Goal: Information Seeking & Learning: Check status

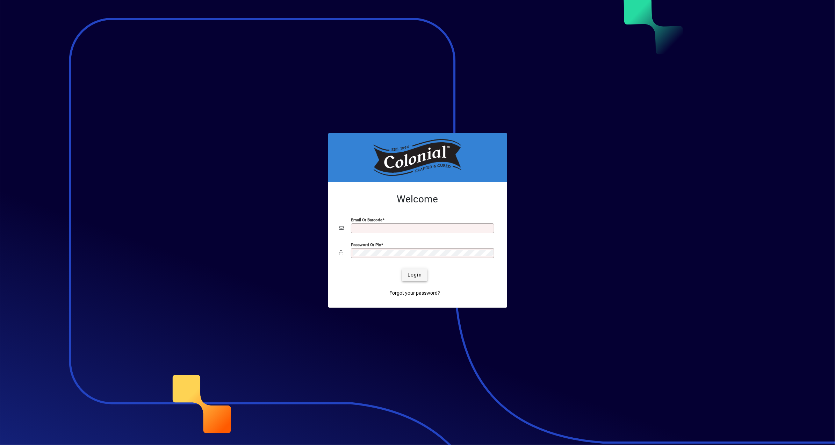
type input "**********"
click at [419, 279] on span "Login" at bounding box center [415, 274] width 14 height 7
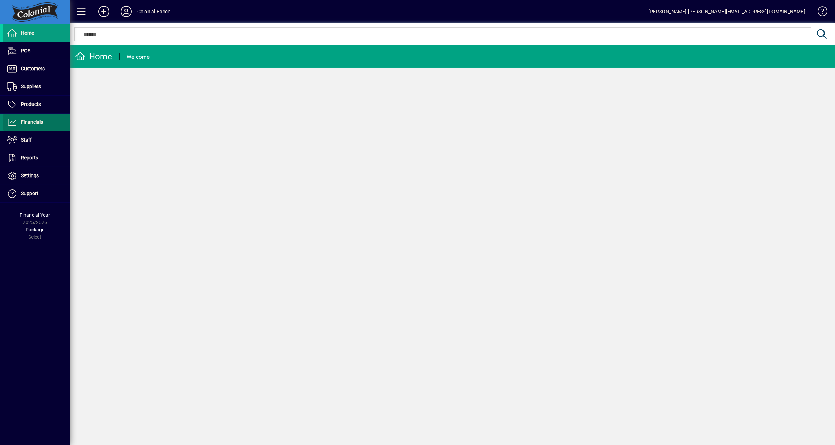
click at [30, 122] on span "Financials" at bounding box center [32, 122] width 22 height 6
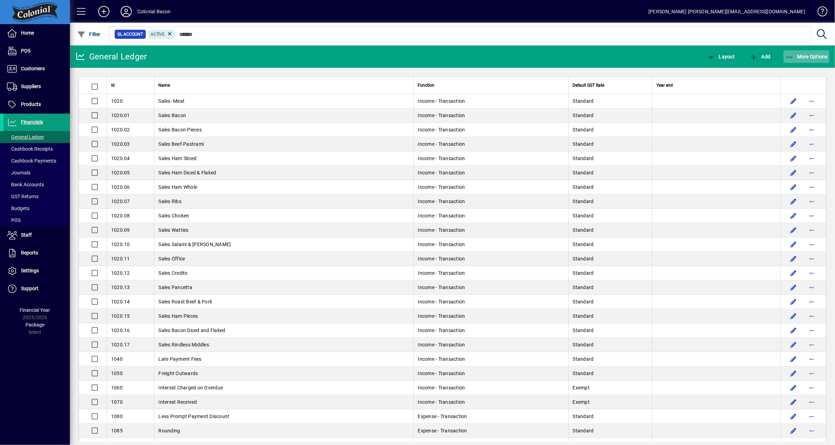
click at [813, 57] on span "More Options" at bounding box center [806, 57] width 43 height 6
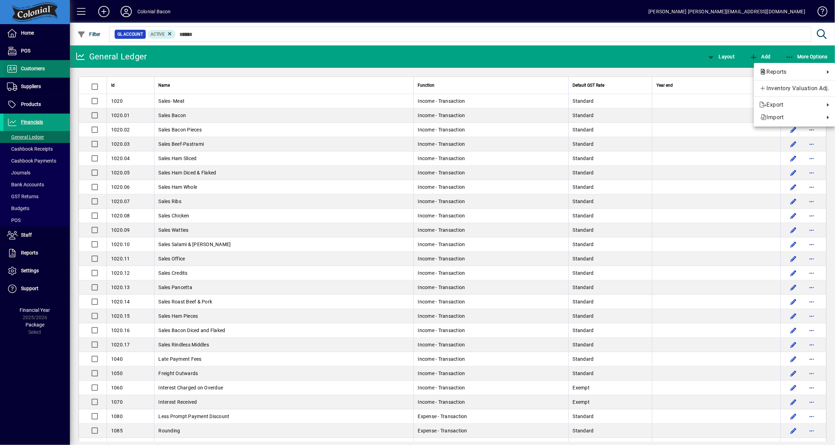
drag, startPoint x: 38, startPoint y: 68, endPoint x: 33, endPoint y: 68, distance: 5.2
click at [38, 68] on div at bounding box center [417, 222] width 835 height 445
click at [33, 68] on span "Customers" at bounding box center [33, 69] width 24 height 6
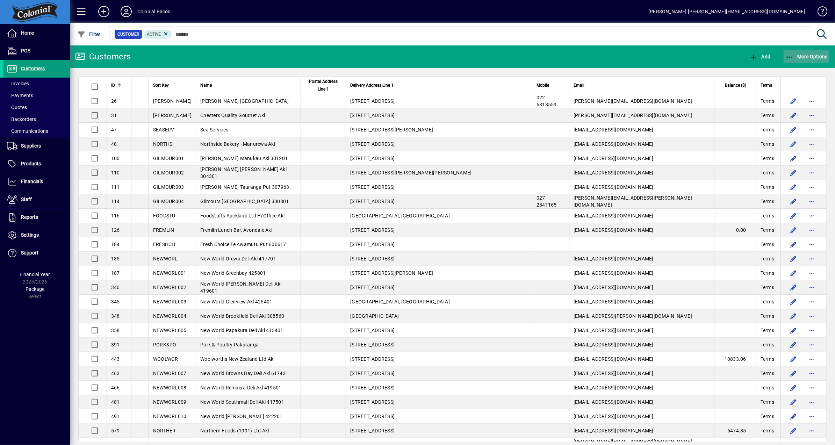
click at [809, 56] on span "More Options" at bounding box center [806, 57] width 43 height 6
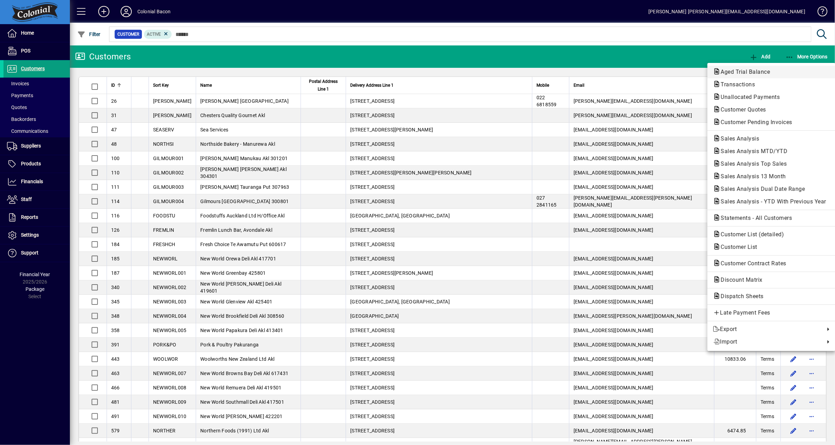
click at [757, 72] on span "Aged Trial Balance" at bounding box center [743, 72] width 60 height 7
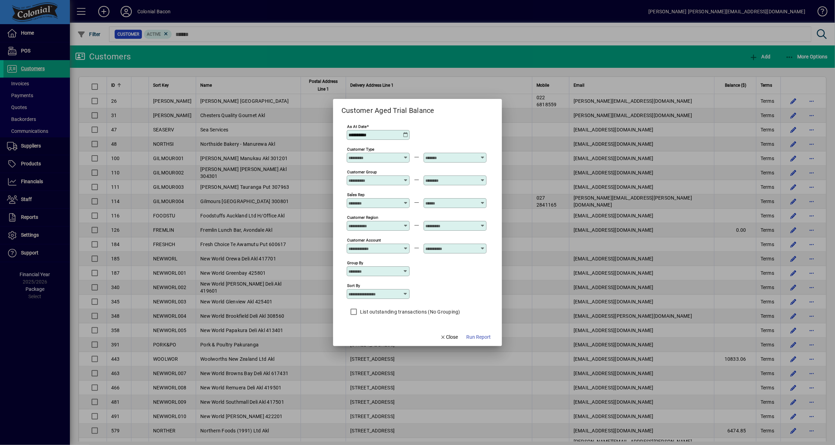
click at [481, 341] on span "Run Report" at bounding box center [478, 336] width 24 height 7
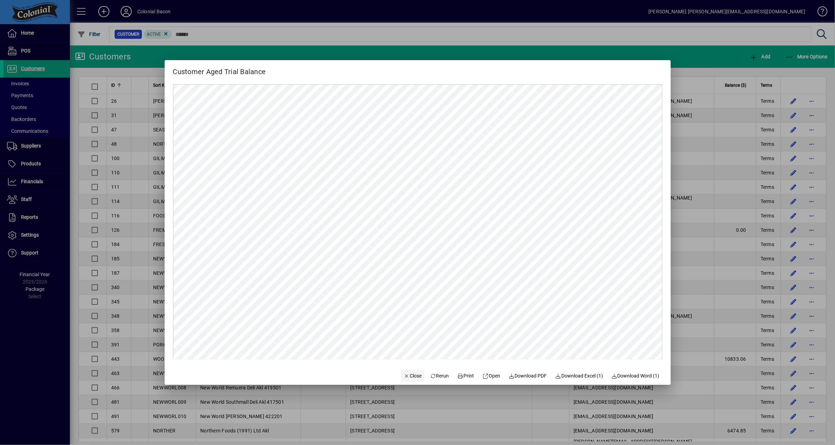
click at [408, 376] on span "Close" at bounding box center [413, 375] width 18 height 7
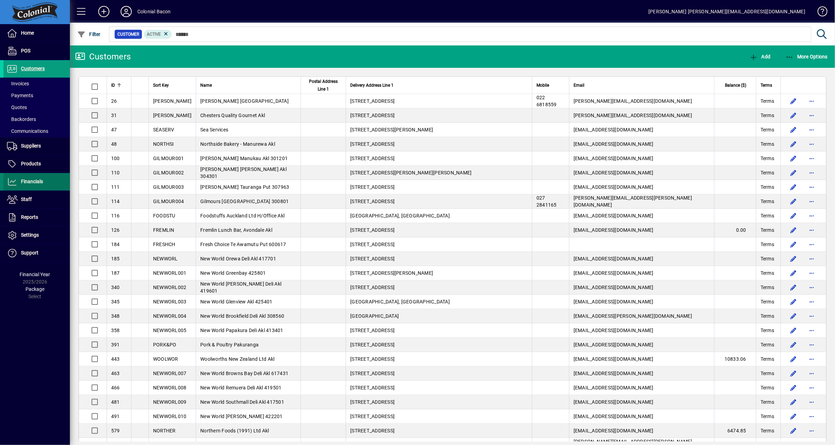
click at [30, 180] on span "Financials" at bounding box center [32, 182] width 22 height 6
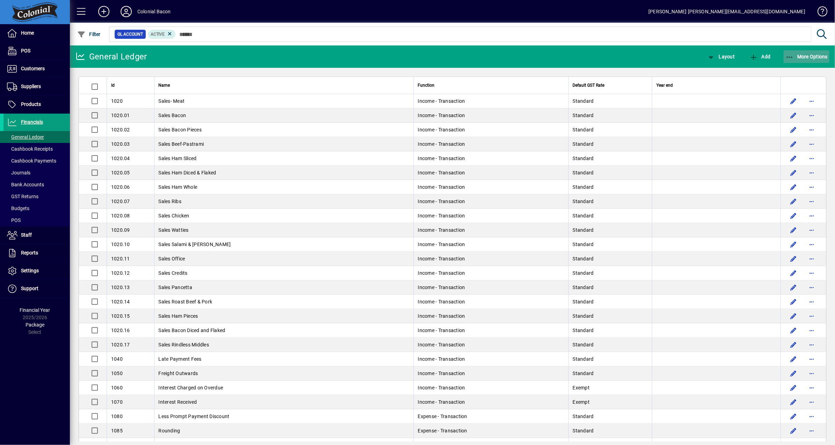
click at [811, 53] on span "button" at bounding box center [807, 56] width 46 height 17
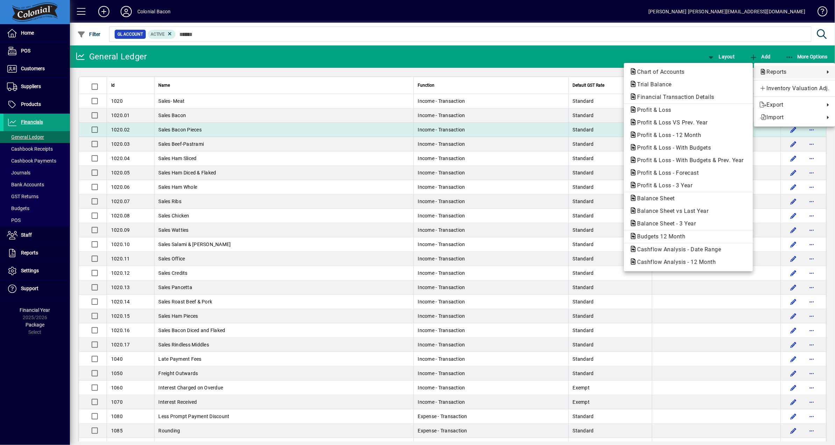
click at [691, 136] on span "Profit & Loss - 12 Month" at bounding box center [667, 135] width 75 height 7
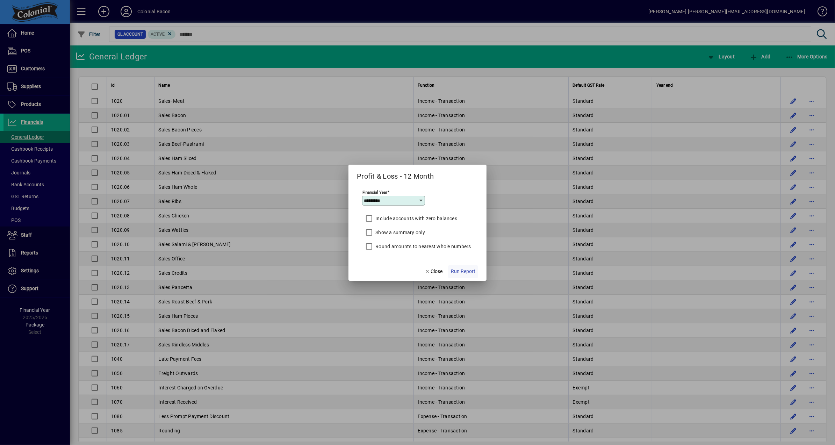
click at [461, 271] on span "Run Report" at bounding box center [463, 271] width 24 height 7
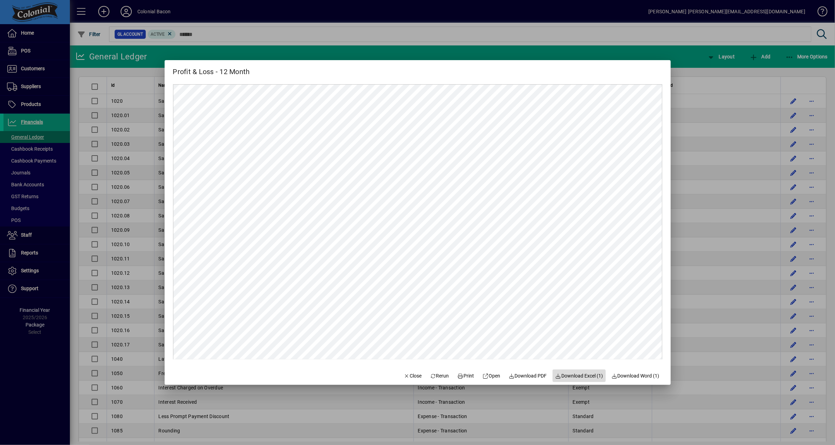
click at [588, 376] on span "Download Excel (1)" at bounding box center [579, 375] width 48 height 7
click at [405, 375] on span "Close" at bounding box center [413, 375] width 18 height 7
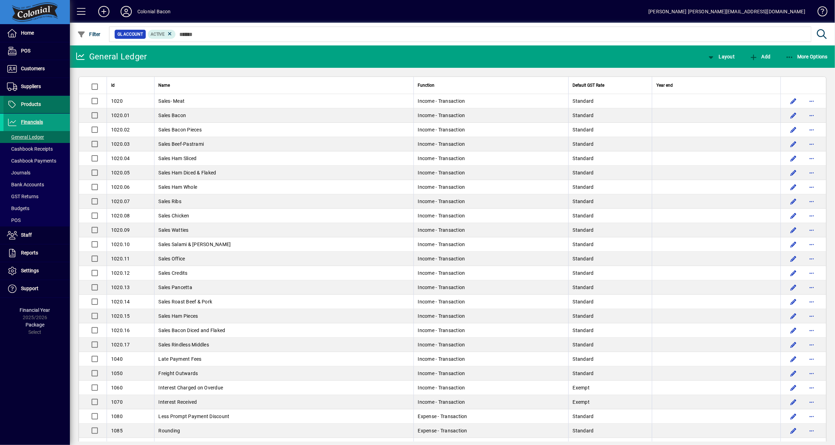
click at [34, 103] on span "Products" at bounding box center [31, 104] width 20 height 6
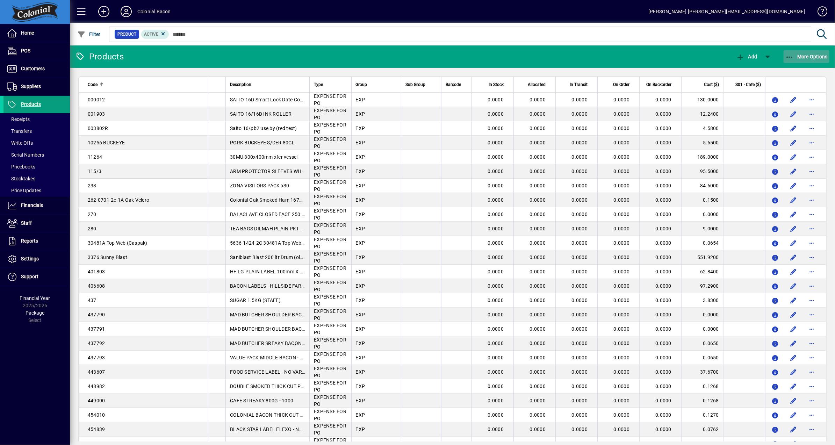
click at [819, 59] on span "More Options" at bounding box center [806, 57] width 43 height 6
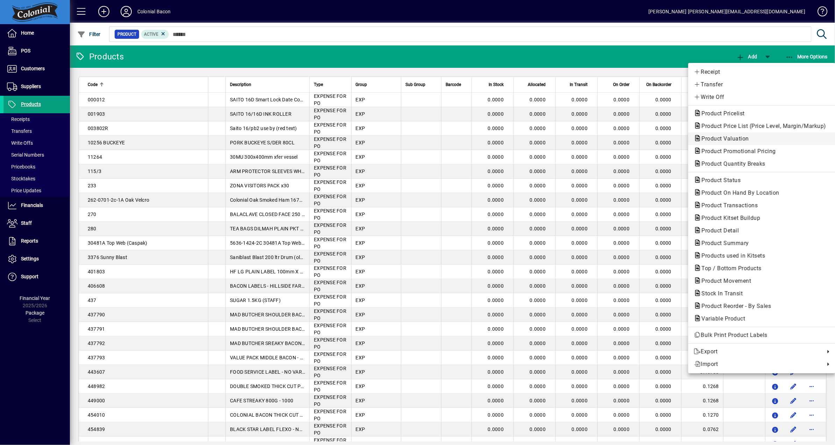
click at [731, 141] on span "Product Valuation" at bounding box center [723, 138] width 59 height 7
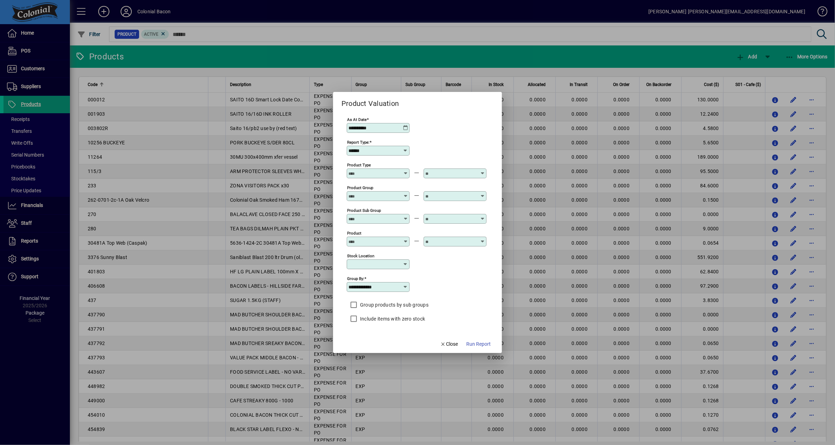
drag, startPoint x: 481, startPoint y: 345, endPoint x: 485, endPoint y: 344, distance: 4.3
click at [481, 345] on span "Run Report" at bounding box center [478, 343] width 24 height 7
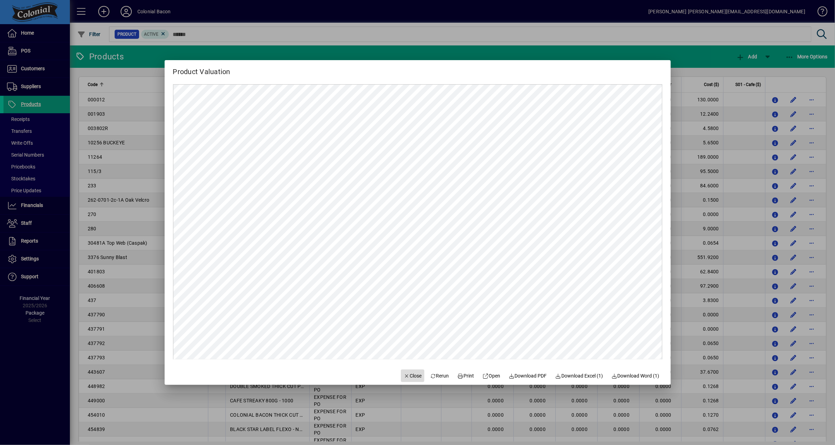
click at [406, 378] on span "Close" at bounding box center [413, 375] width 18 height 7
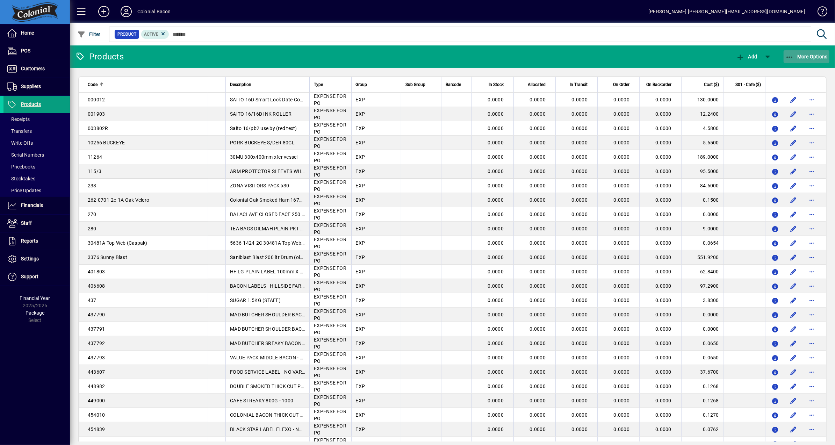
click at [809, 56] on span "More Options" at bounding box center [806, 57] width 43 height 6
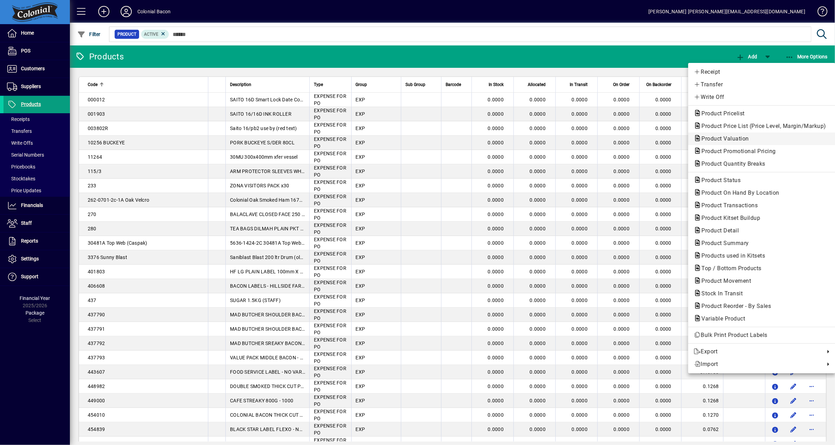
click at [736, 139] on span "Product Valuation" at bounding box center [723, 138] width 59 height 7
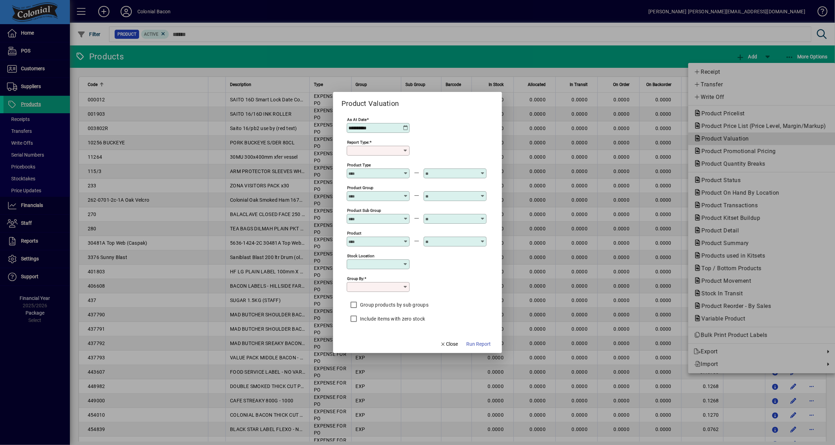
type input "******"
type input "**********"
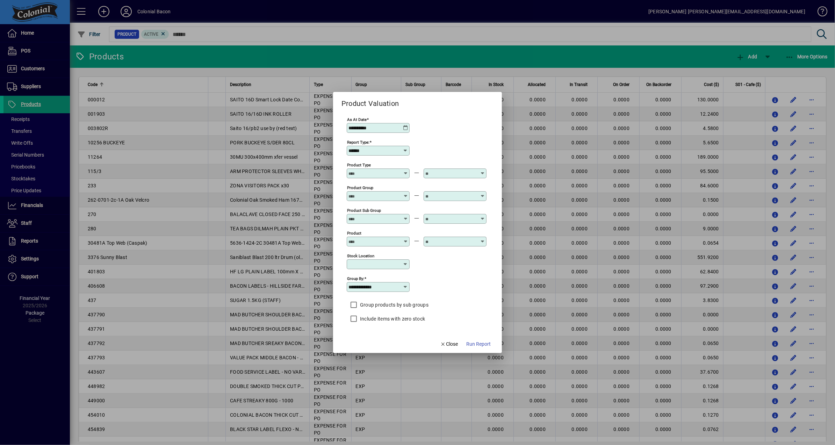
click at [403, 125] on icon at bounding box center [406, 128] width 6 height 6
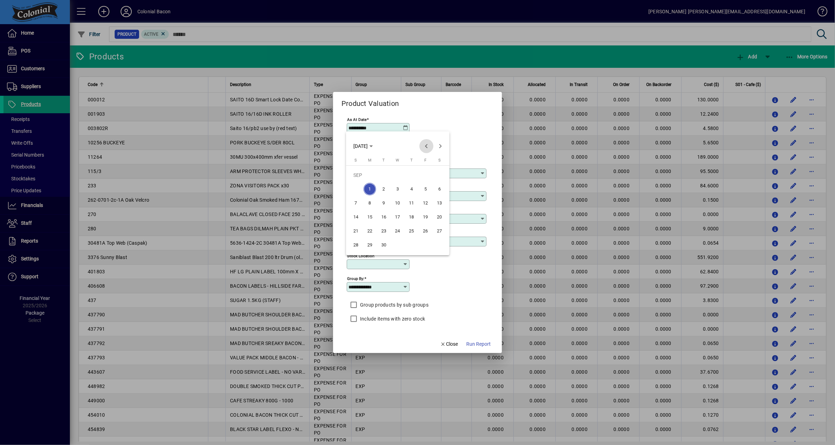
click at [425, 147] on span "Previous month" at bounding box center [426, 146] width 14 height 14
drag, startPoint x: 353, startPoint y: 246, endPoint x: 371, endPoint y: 247, distance: 17.2
click at [353, 246] on span "31" at bounding box center [356, 245] width 13 height 13
type input "**********"
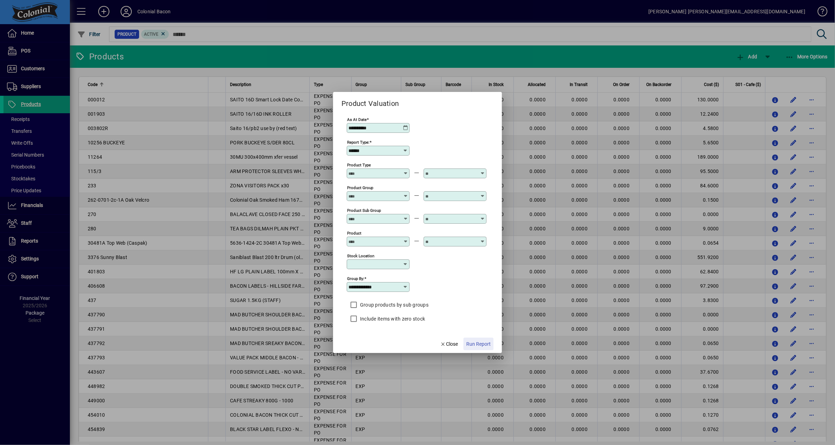
click at [480, 347] on span "Run Report" at bounding box center [478, 343] width 24 height 7
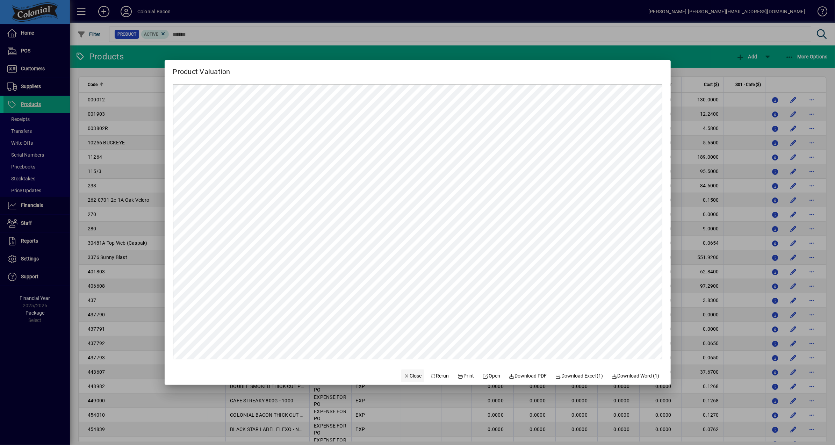
click at [410, 375] on span "Close" at bounding box center [413, 375] width 18 height 7
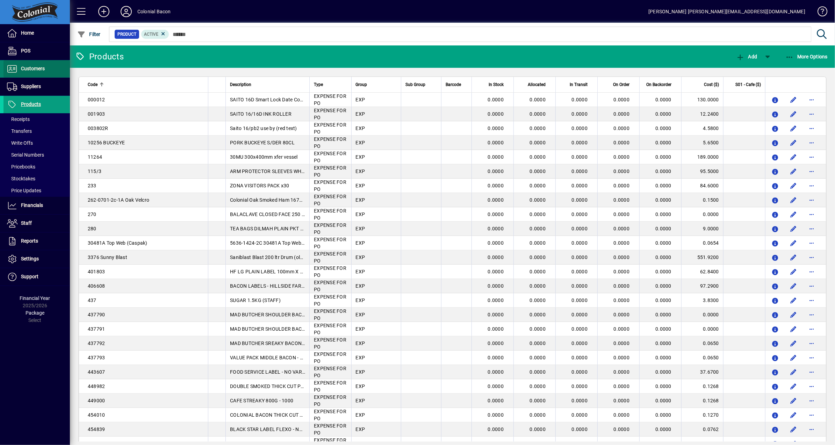
drag, startPoint x: 38, startPoint y: 64, endPoint x: 43, endPoint y: 64, distance: 4.6
click at [38, 64] on span at bounding box center [36, 68] width 66 height 17
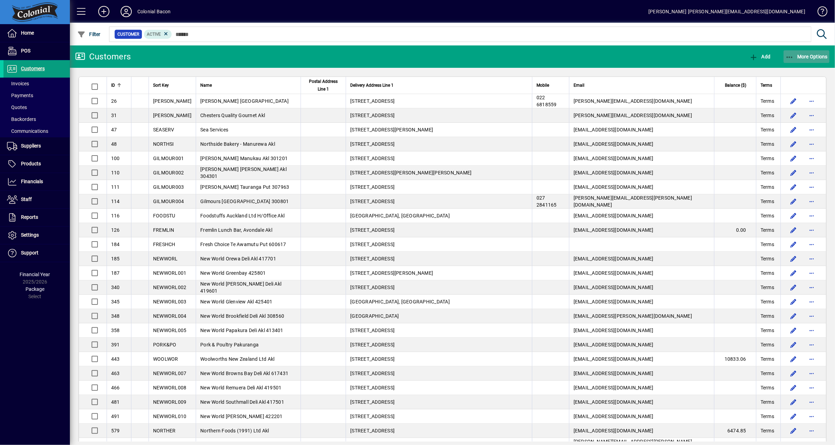
click at [809, 54] on span "More Options" at bounding box center [806, 57] width 43 height 6
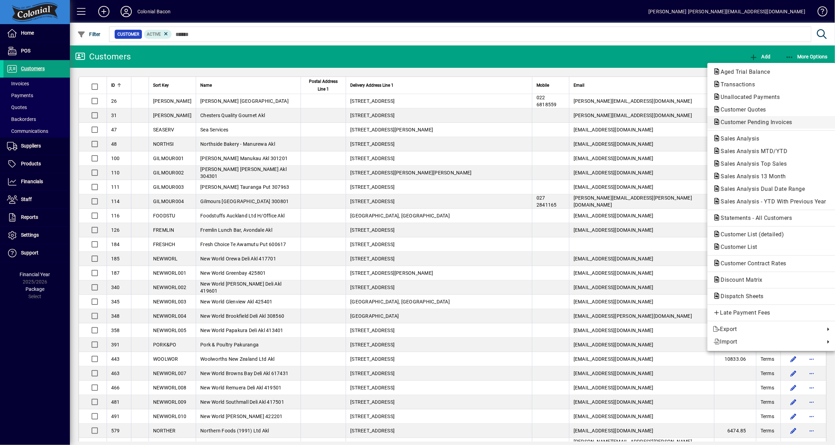
click at [767, 124] on span "Customer Pending Invoices" at bounding box center [754, 122] width 83 height 7
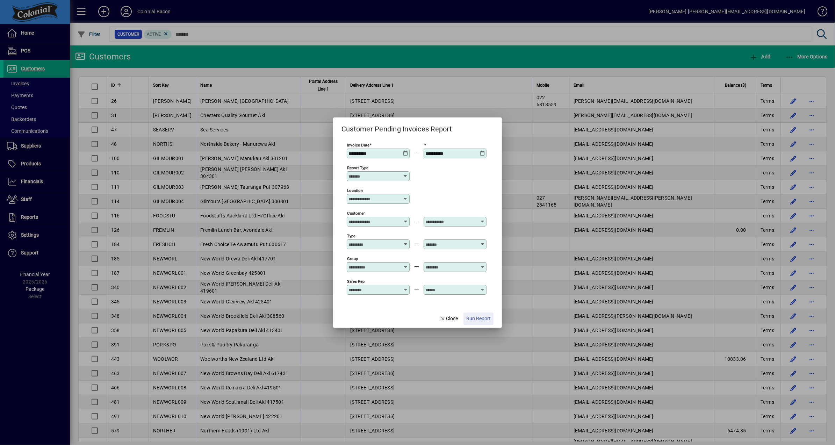
click at [473, 318] on span "Run Report" at bounding box center [478, 318] width 24 height 7
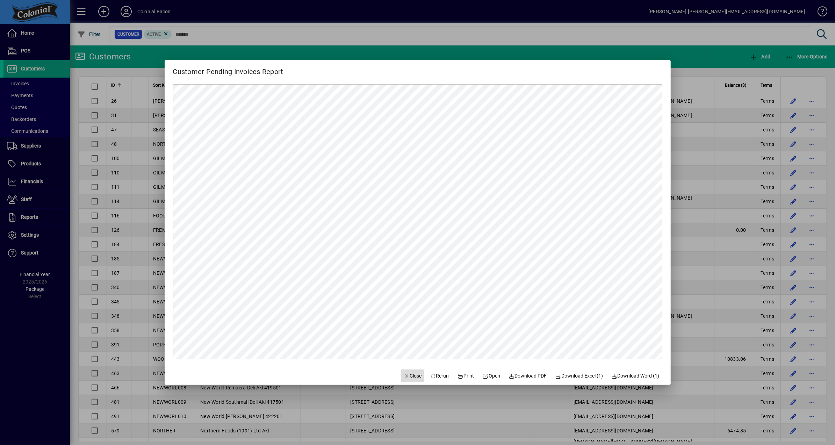
click at [408, 376] on span "Close" at bounding box center [413, 375] width 18 height 7
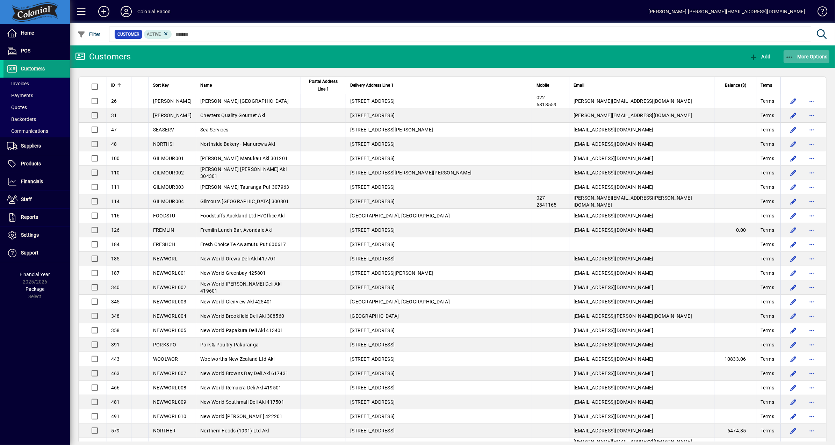
click at [813, 54] on span "More Options" at bounding box center [806, 57] width 43 height 6
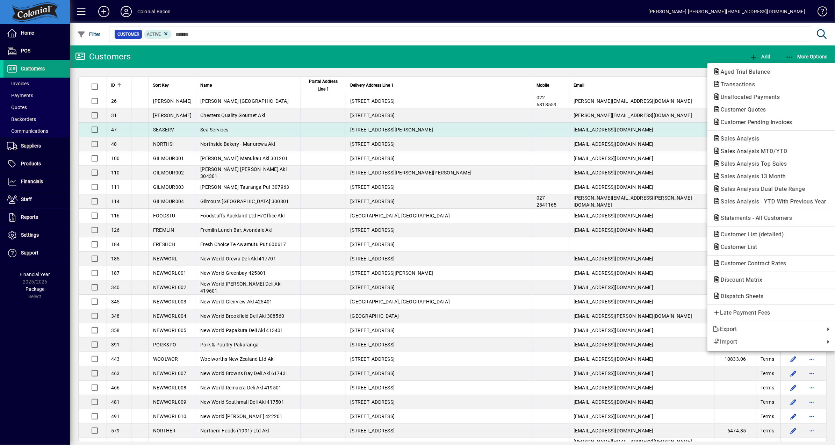
click at [749, 137] on span "Sales Analysis" at bounding box center [738, 138] width 50 height 7
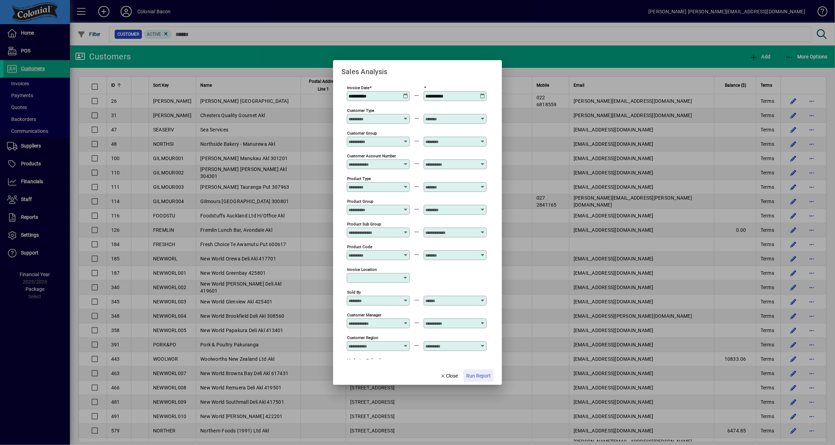
click at [479, 375] on span "Run Report" at bounding box center [478, 375] width 24 height 7
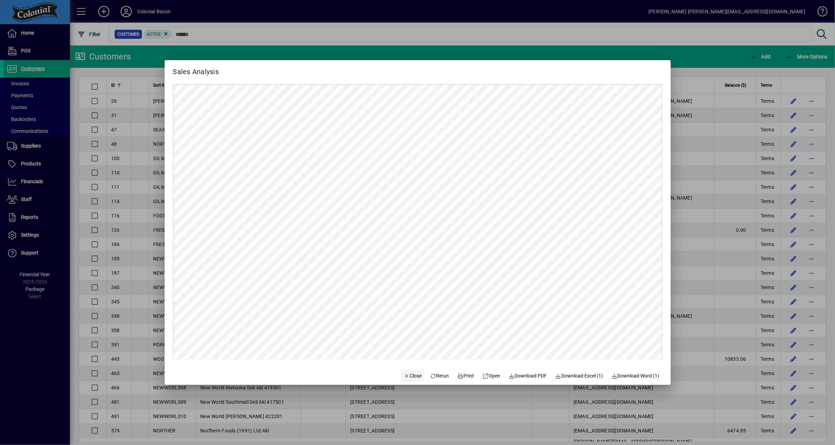
click at [407, 375] on span "Close" at bounding box center [413, 375] width 18 height 7
